Goal: Task Accomplishment & Management: Use online tool/utility

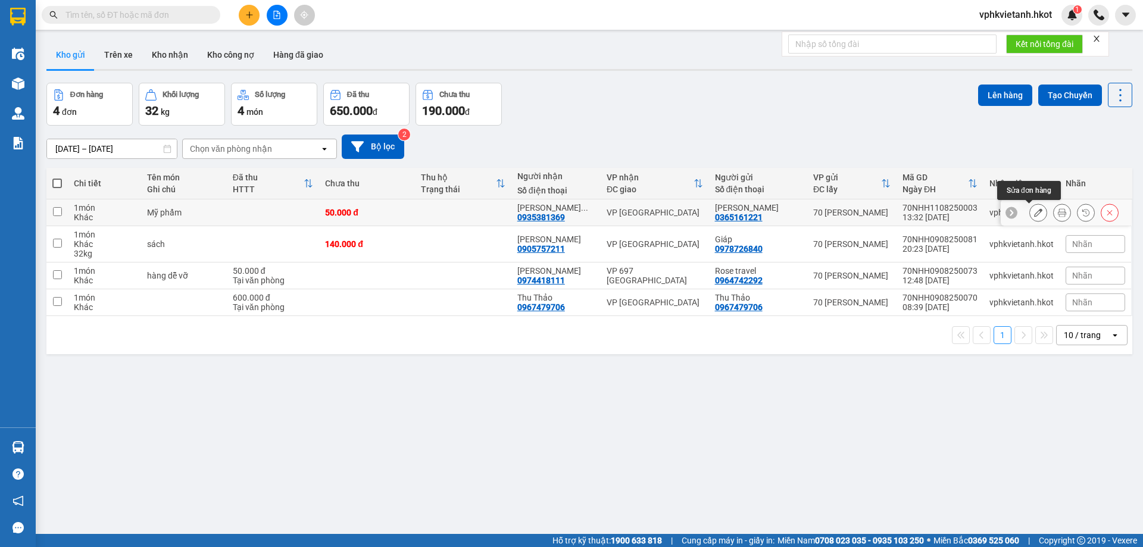
click at [1058, 213] on icon at bounding box center [1062, 212] width 8 height 8
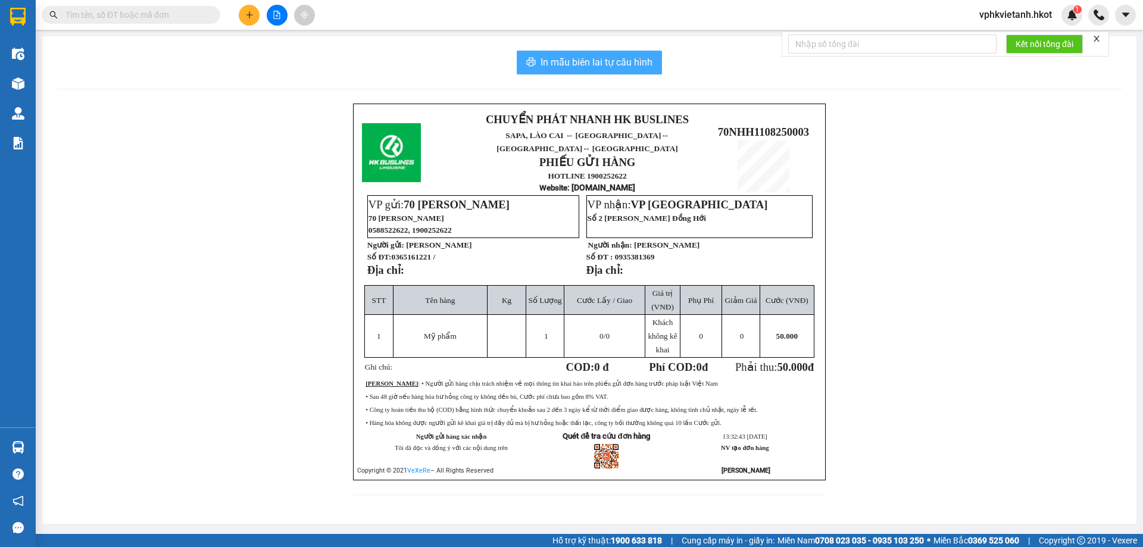
click at [596, 62] on span "In mẫu biên lai tự cấu hình" at bounding box center [597, 62] width 112 height 15
